Goal: Task Accomplishment & Management: Manage account settings

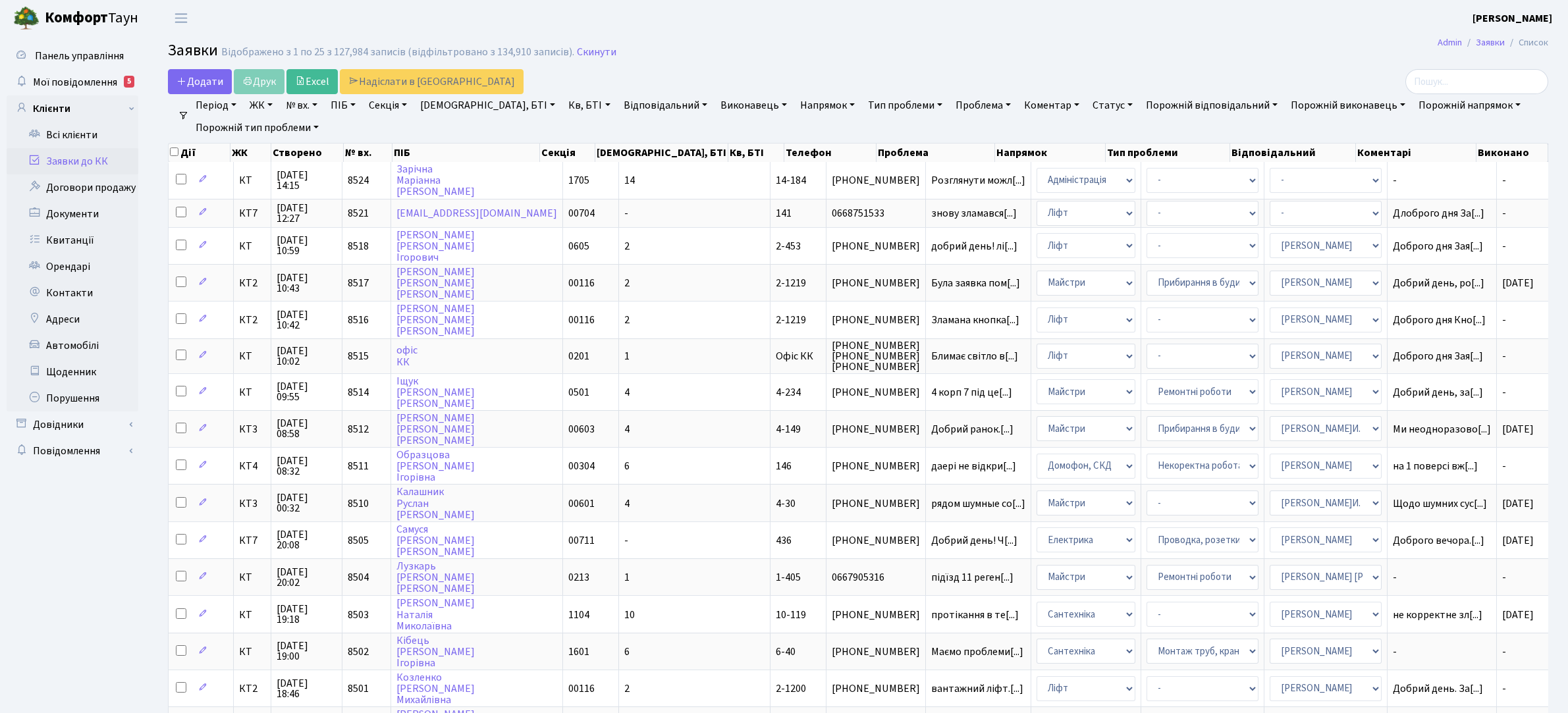
select select "25"
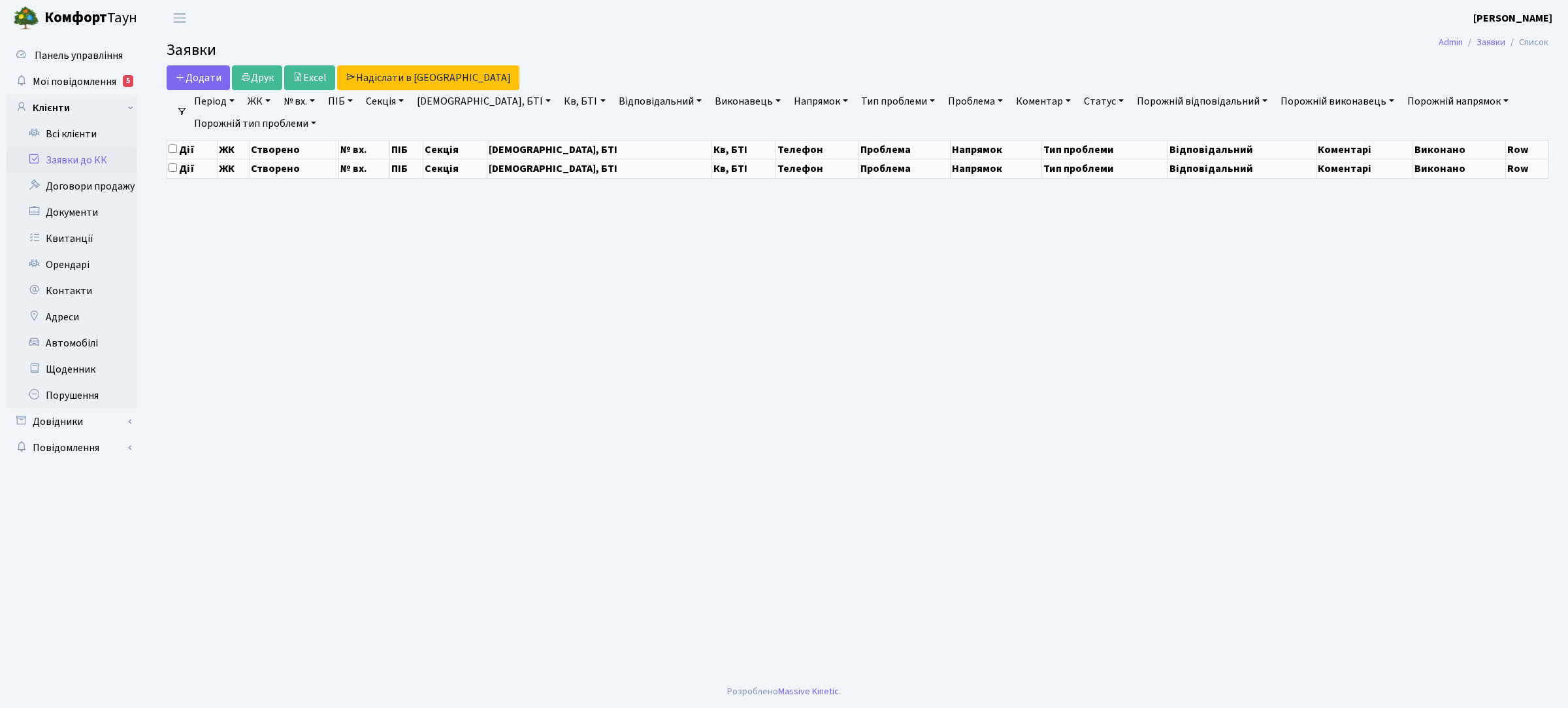
select select "25"
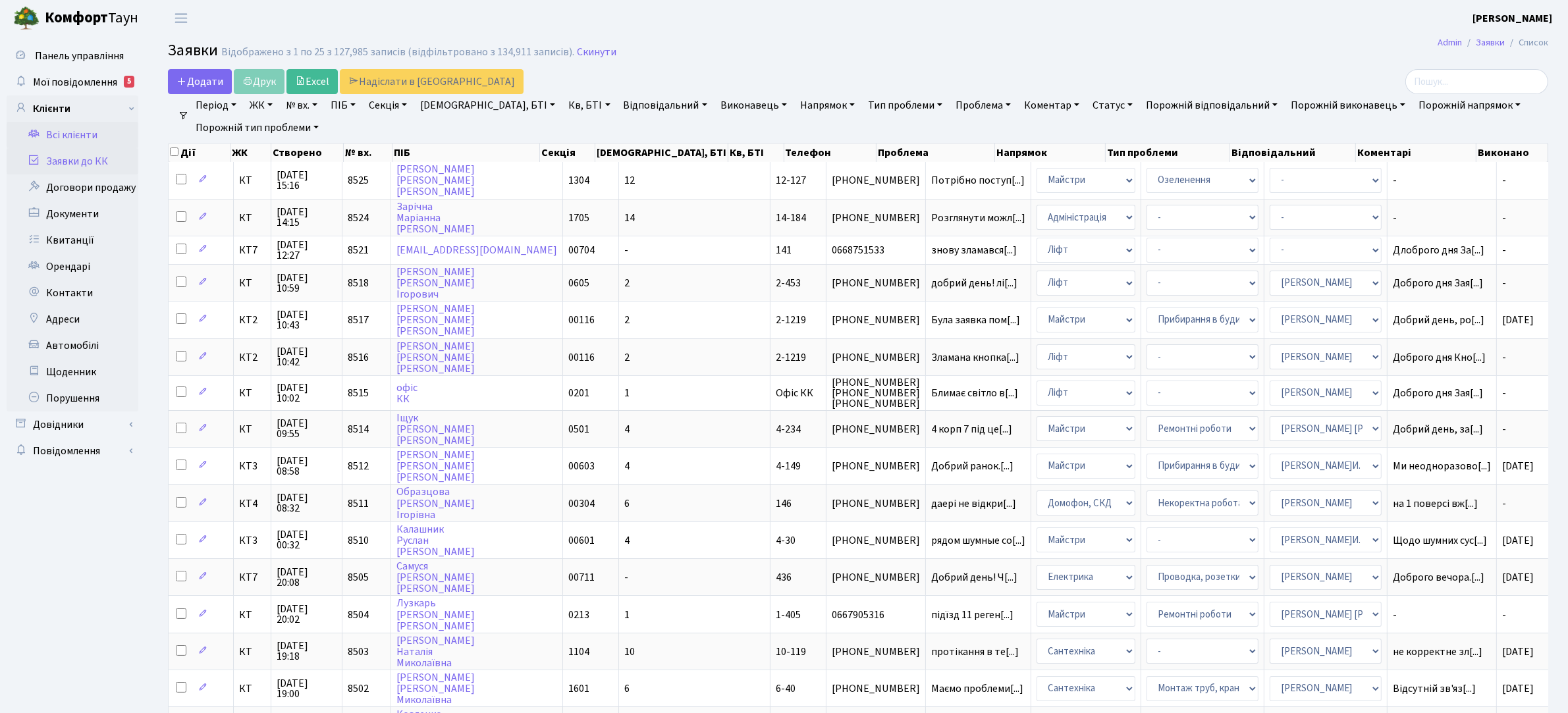
click at [80, 137] on link "Всі клієнти" at bounding box center [72, 135] width 132 height 27
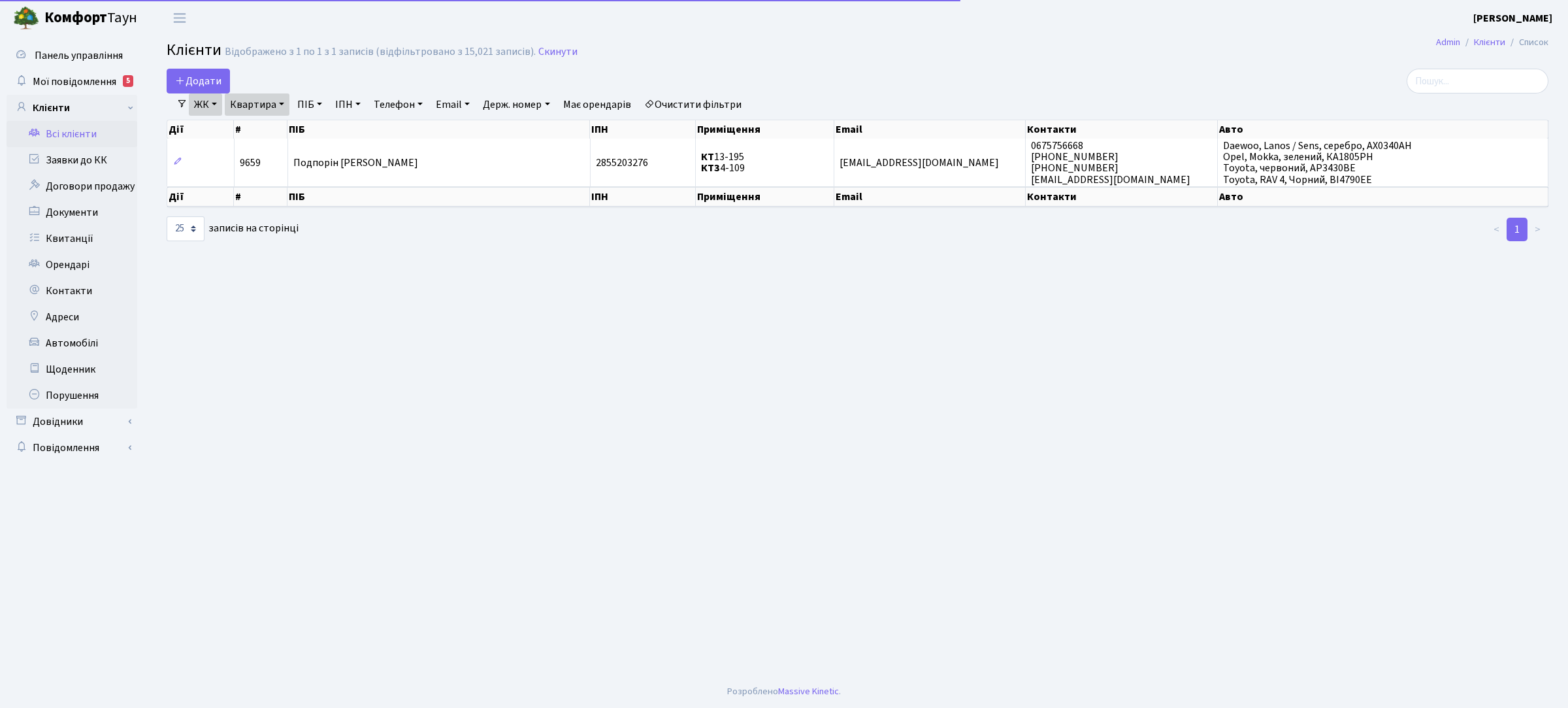
select select "25"
click at [260, 109] on link "Квартира" at bounding box center [256, 104] width 65 height 23
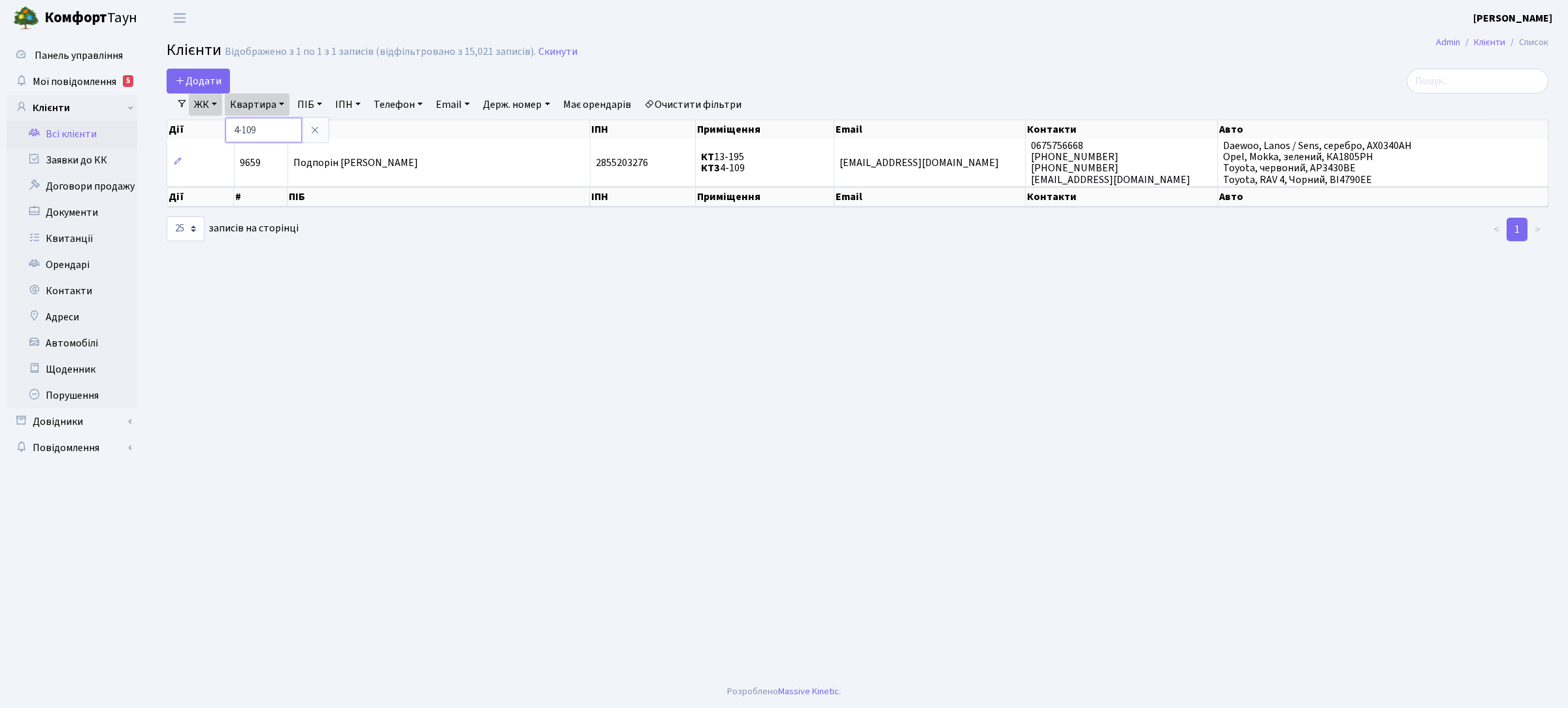
click at [260, 132] on input "4-109" at bounding box center [263, 130] width 76 height 25
type input "4-108"
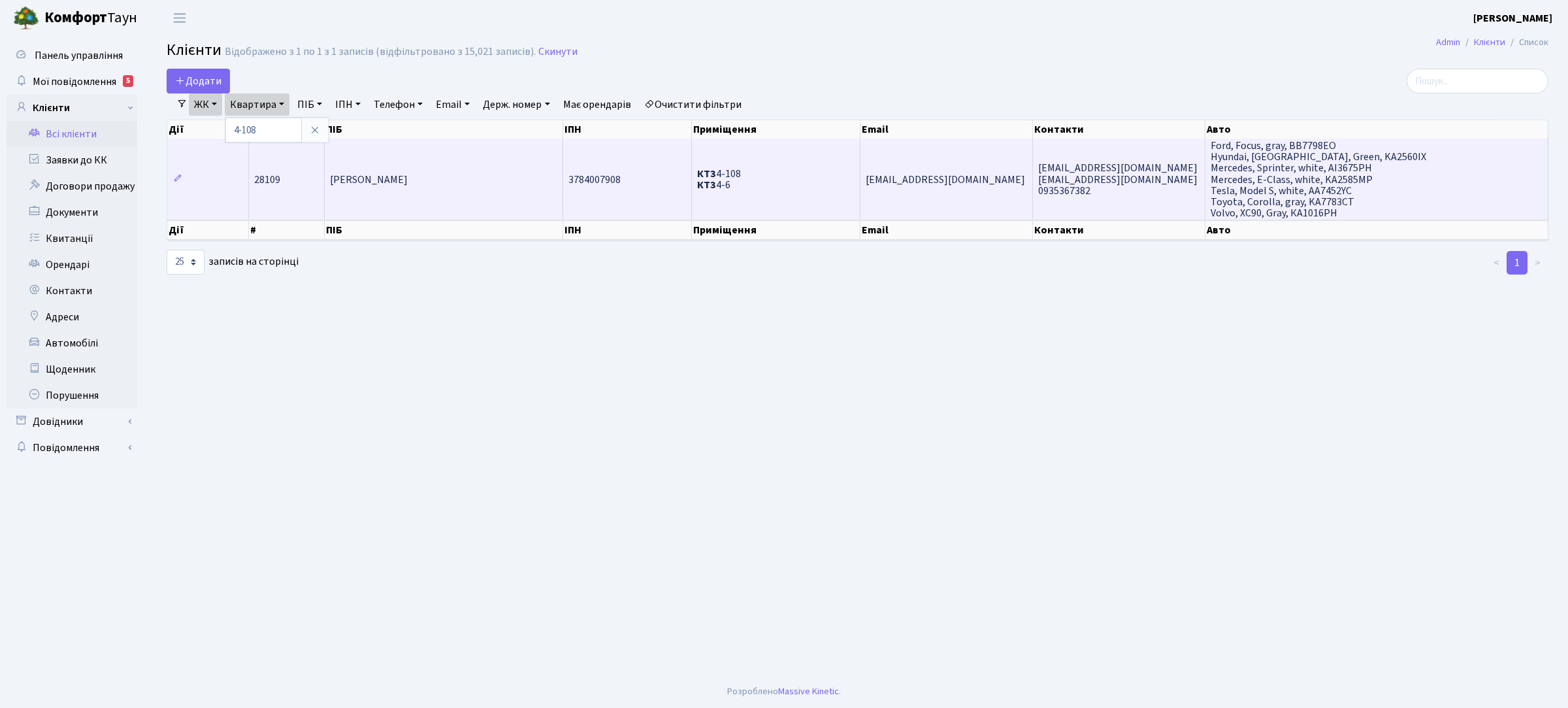
click at [408, 174] on span "[PERSON_NAME]" at bounding box center [369, 179] width 78 height 14
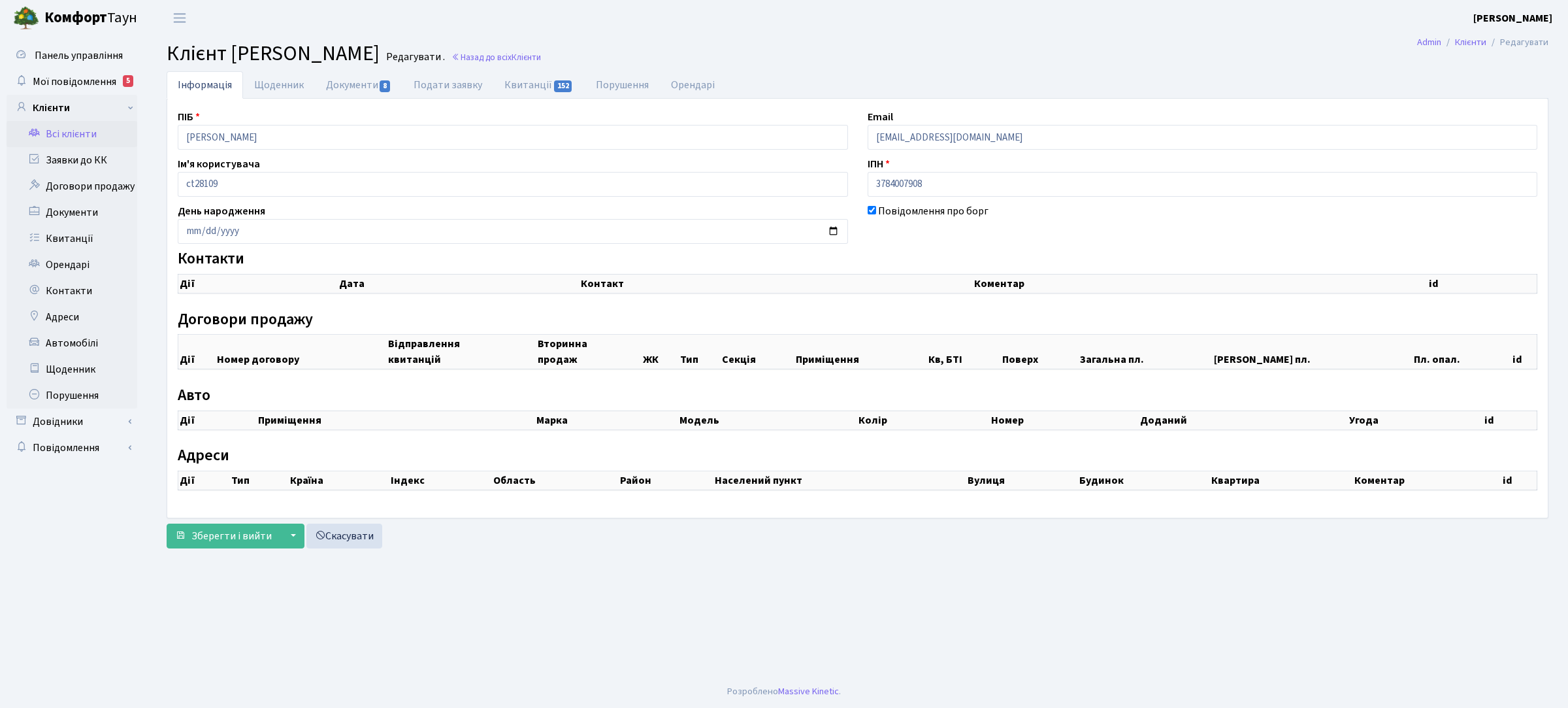
checkbox input "true"
select select "25"
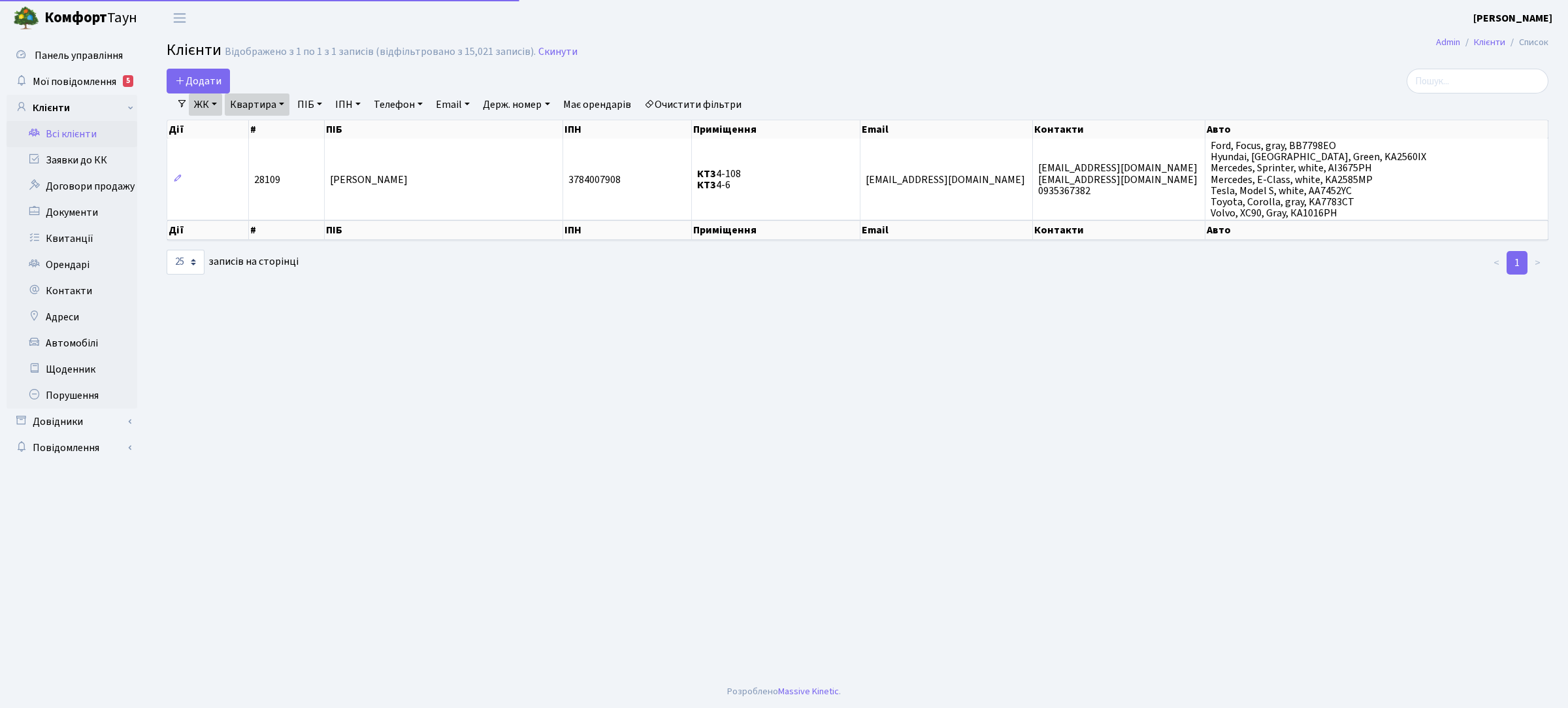
select select "25"
